Goal: Task Accomplishment & Management: Use online tool/utility

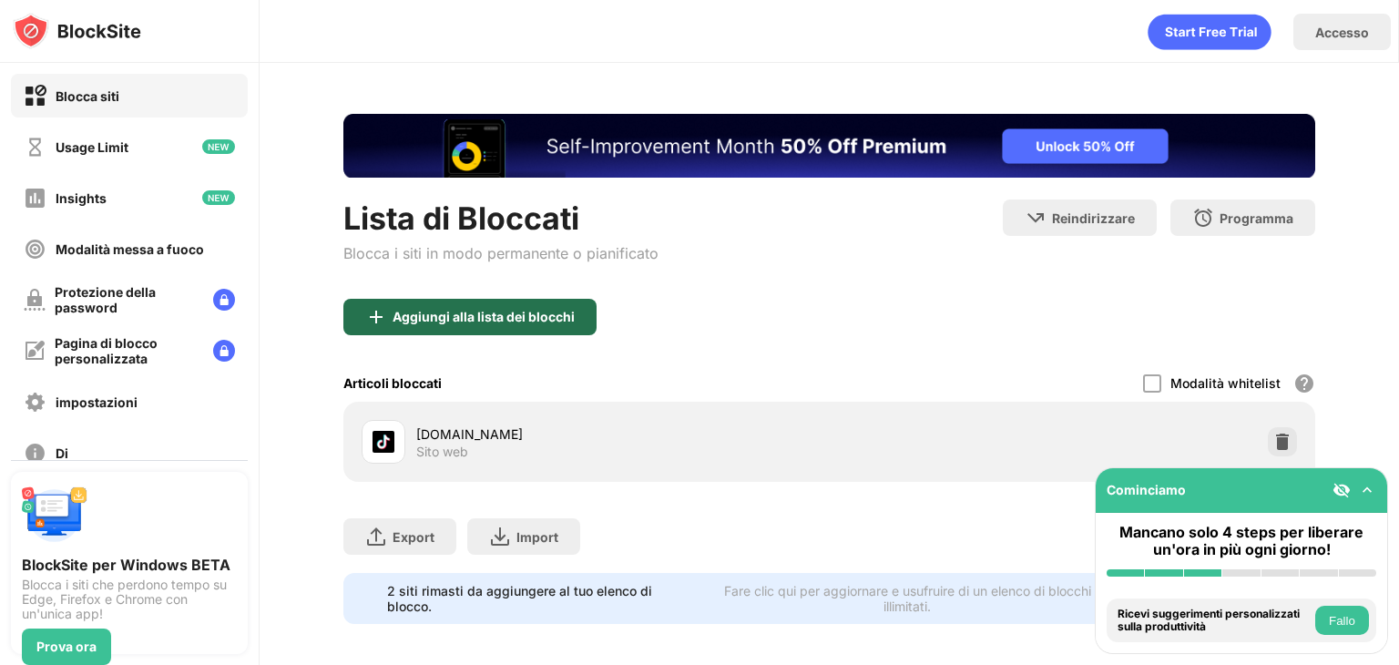
click at [434, 325] on div "Aggiungi alla lista dei blocchi" at bounding box center [469, 317] width 253 height 36
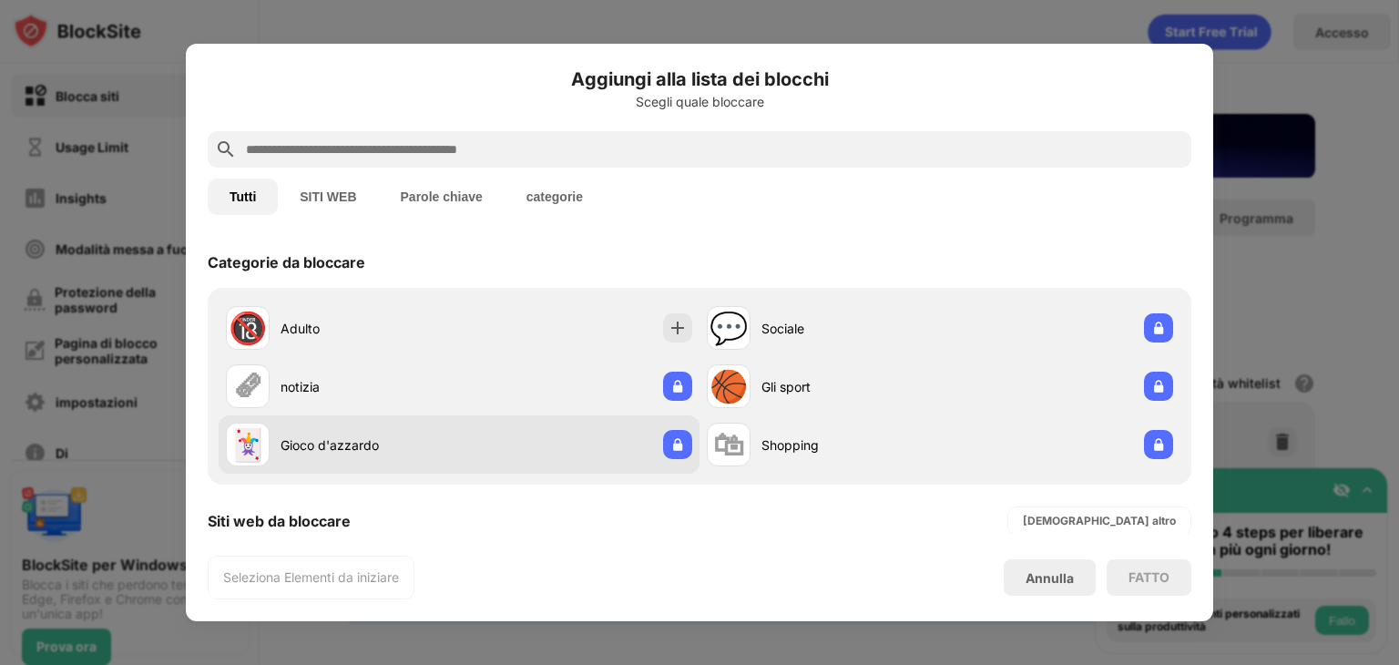
scroll to position [321, 0]
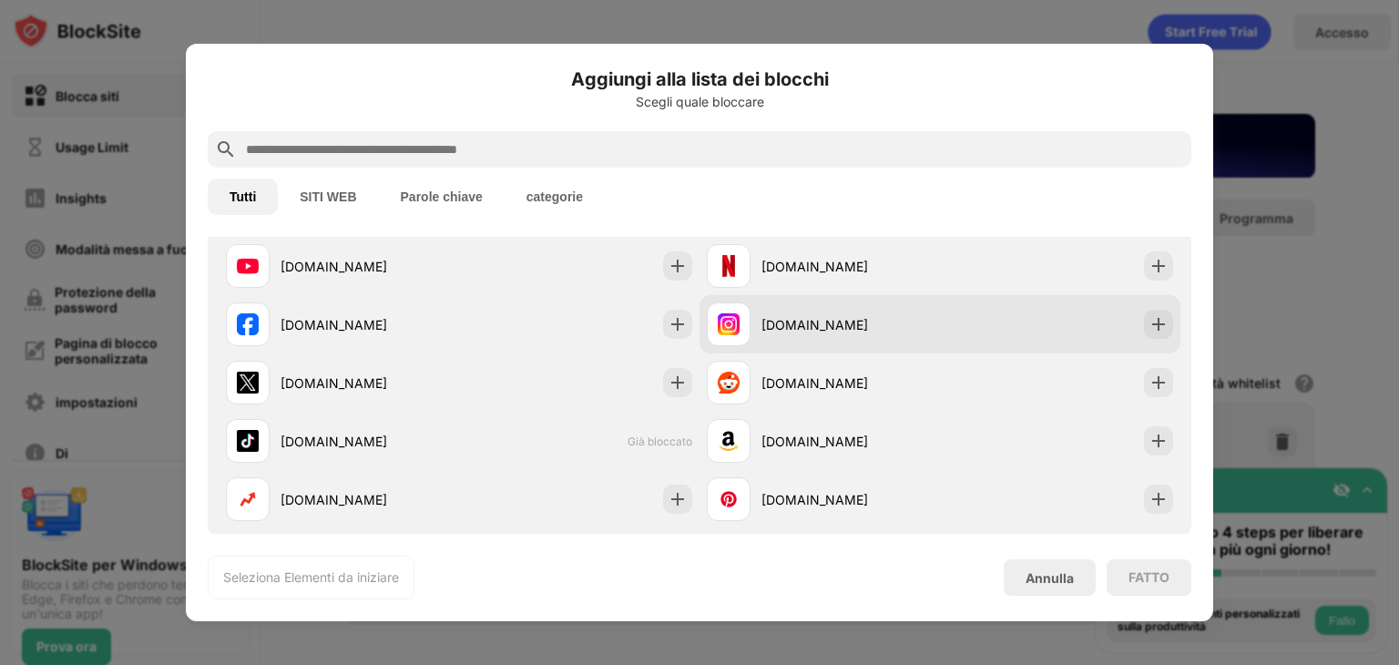
click at [725, 322] on img at bounding box center [729, 324] width 22 height 22
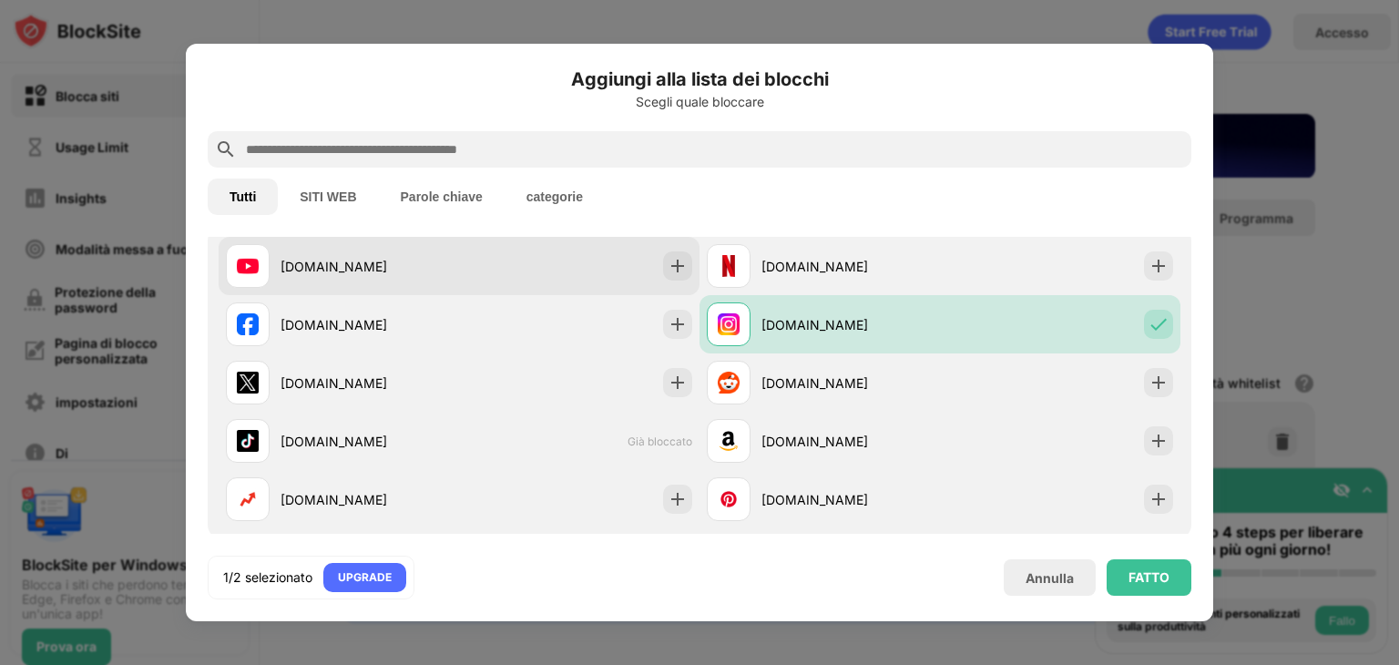
click at [451, 260] on div "[DOMAIN_NAME]" at bounding box center [370, 266] width 179 height 19
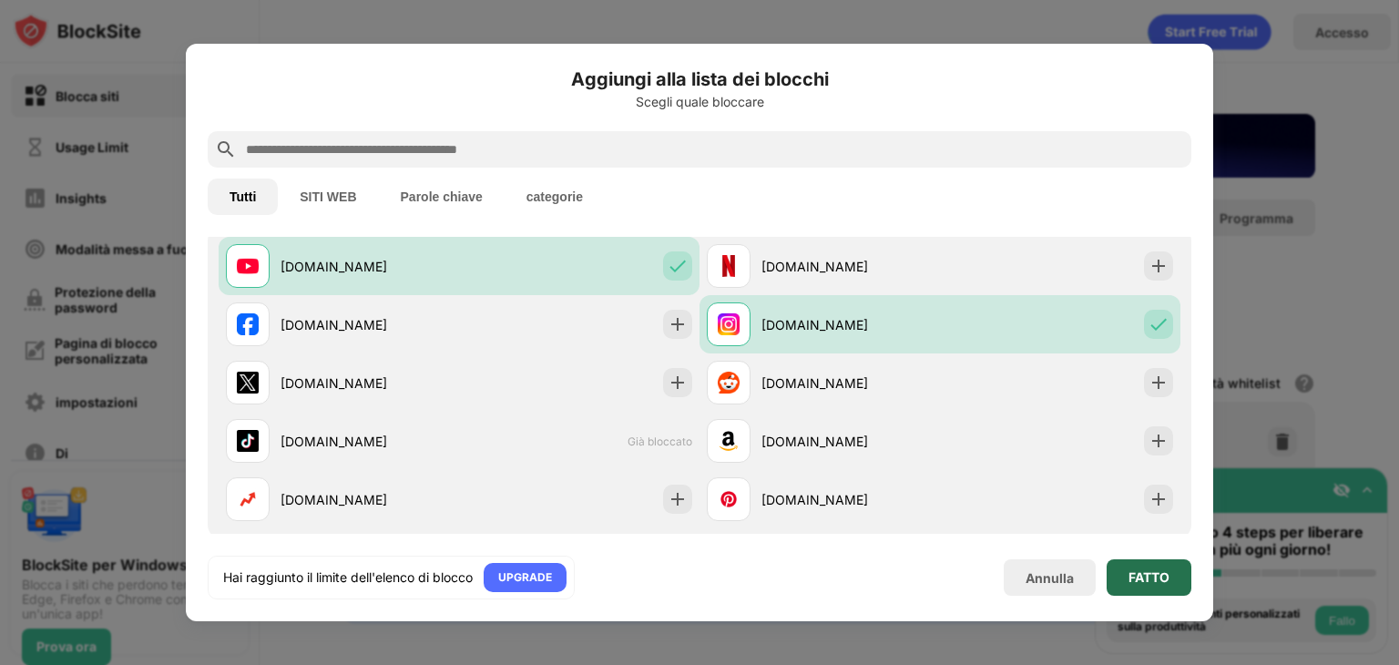
click at [1123, 577] on div "FATTO" at bounding box center [1149, 577] width 85 height 36
